Goal: Information Seeking & Learning: Learn about a topic

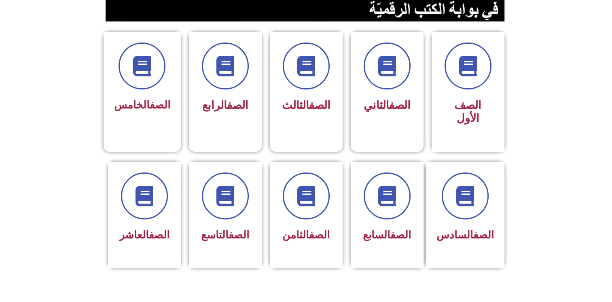
scroll to position [201, 0]
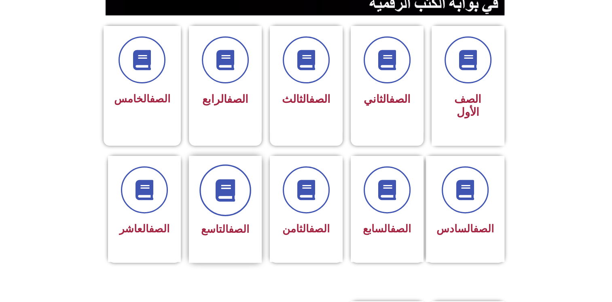
click at [218, 197] on span at bounding box center [225, 190] width 52 height 52
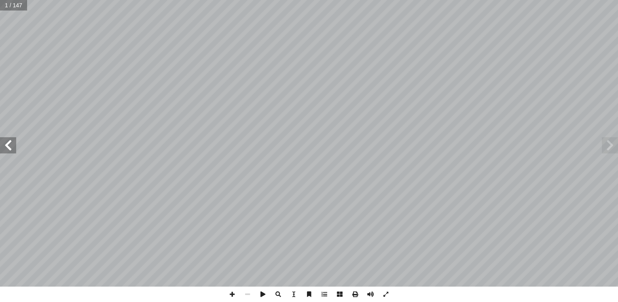
click at [13, 145] on span at bounding box center [8, 145] width 16 height 16
click at [234, 296] on span at bounding box center [232, 293] width 15 height 15
click at [20, 8] on input "text" at bounding box center [16, 5] width 32 height 11
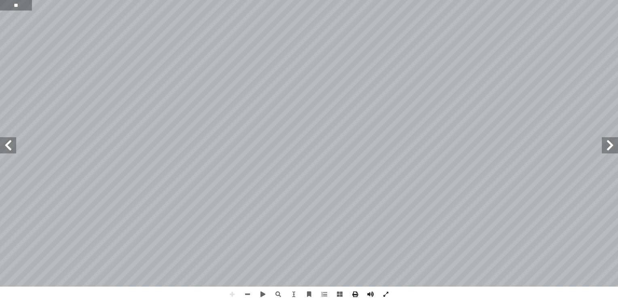
type input "**"
click at [244, 295] on span at bounding box center [247, 293] width 15 height 15
click at [11, 149] on span at bounding box center [8, 145] width 16 height 16
click at [248, 296] on span at bounding box center [247, 293] width 15 height 15
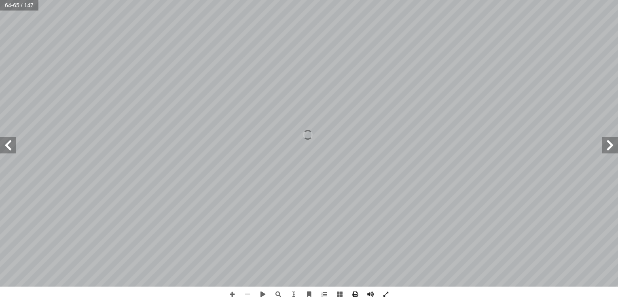
click at [14, 143] on span at bounding box center [8, 145] width 16 height 16
click at [607, 144] on span at bounding box center [610, 145] width 16 height 16
click at [15, 5] on input "text" at bounding box center [19, 5] width 38 height 11
type input "*"
click at [9, 146] on span at bounding box center [8, 145] width 16 height 16
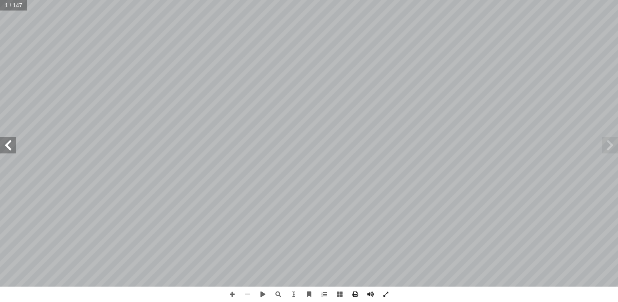
click at [9, 146] on span at bounding box center [8, 145] width 16 height 16
click at [612, 149] on span at bounding box center [610, 145] width 16 height 16
click at [230, 293] on span at bounding box center [232, 293] width 15 height 15
click at [15, 5] on input "text" at bounding box center [16, 5] width 32 height 11
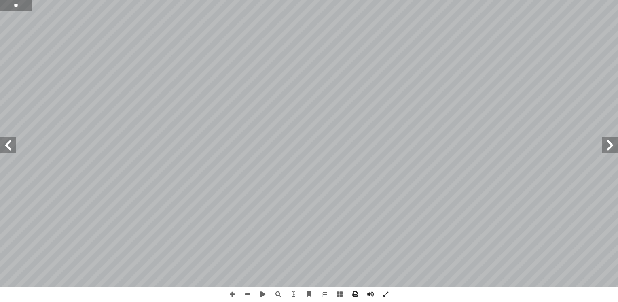
type input "**"
click at [8, 146] on span at bounding box center [8, 145] width 16 height 16
click at [246, 293] on span at bounding box center [247, 293] width 15 height 15
click at [16, 144] on span at bounding box center [8, 145] width 16 height 16
click at [11, 143] on span at bounding box center [8, 145] width 16 height 16
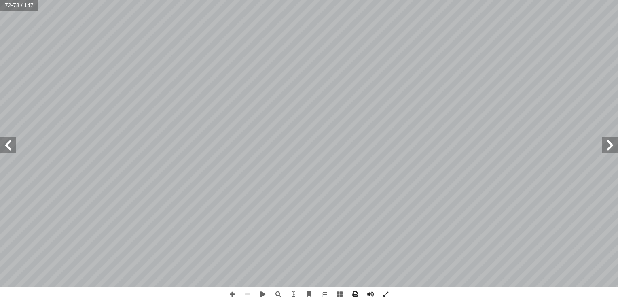
click at [11, 143] on span at bounding box center [8, 145] width 16 height 16
click at [608, 146] on span at bounding box center [610, 145] width 16 height 16
click at [15, 4] on input "text" at bounding box center [19, 5] width 38 height 11
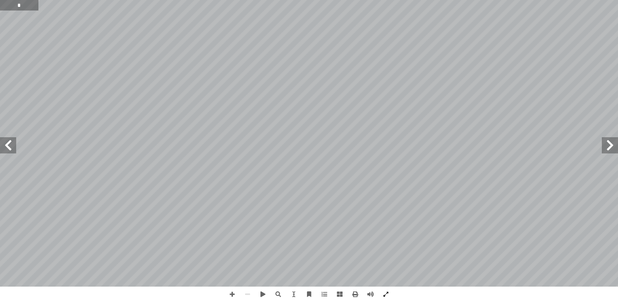
type input "*"
click at [12, 147] on span at bounding box center [8, 145] width 16 height 16
click at [232, 292] on span at bounding box center [232, 293] width 15 height 15
